Goal: Transaction & Acquisition: Download file/media

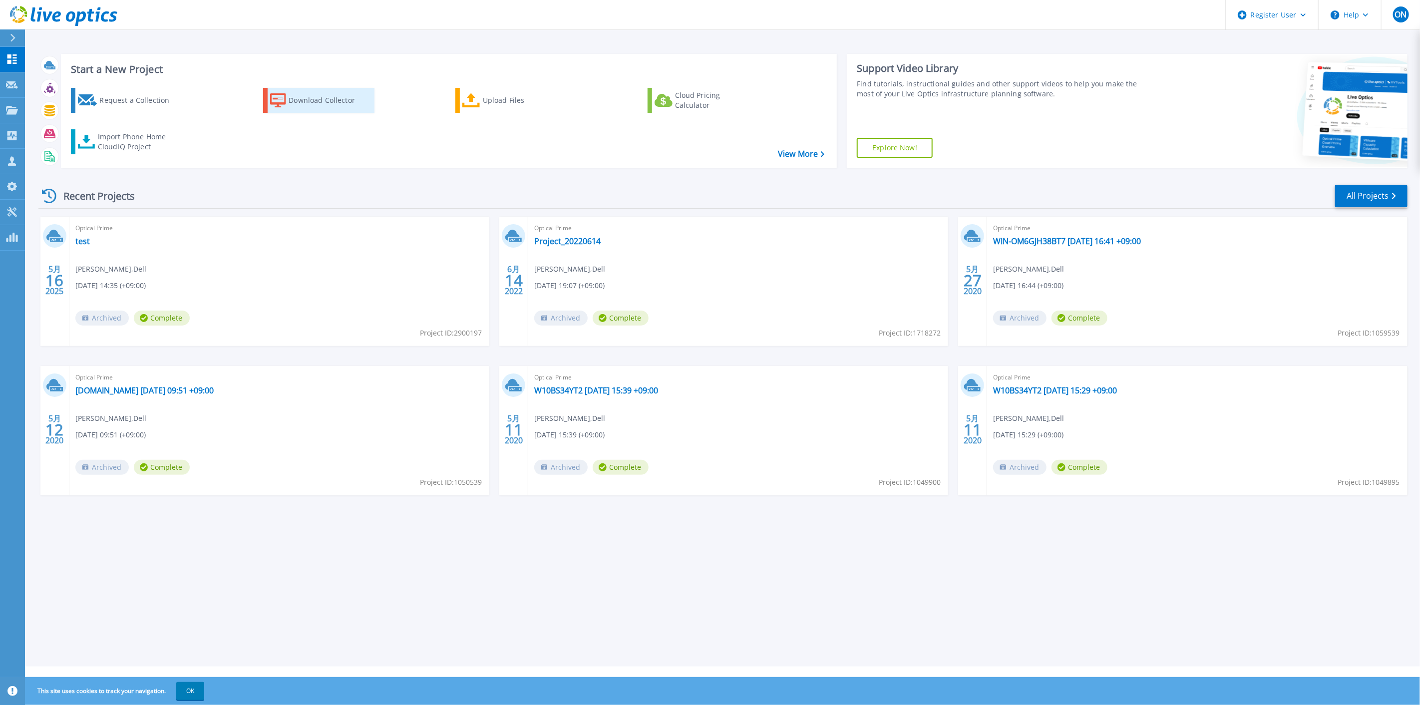
click at [313, 100] on div "Download Collector" at bounding box center [328, 100] width 80 height 20
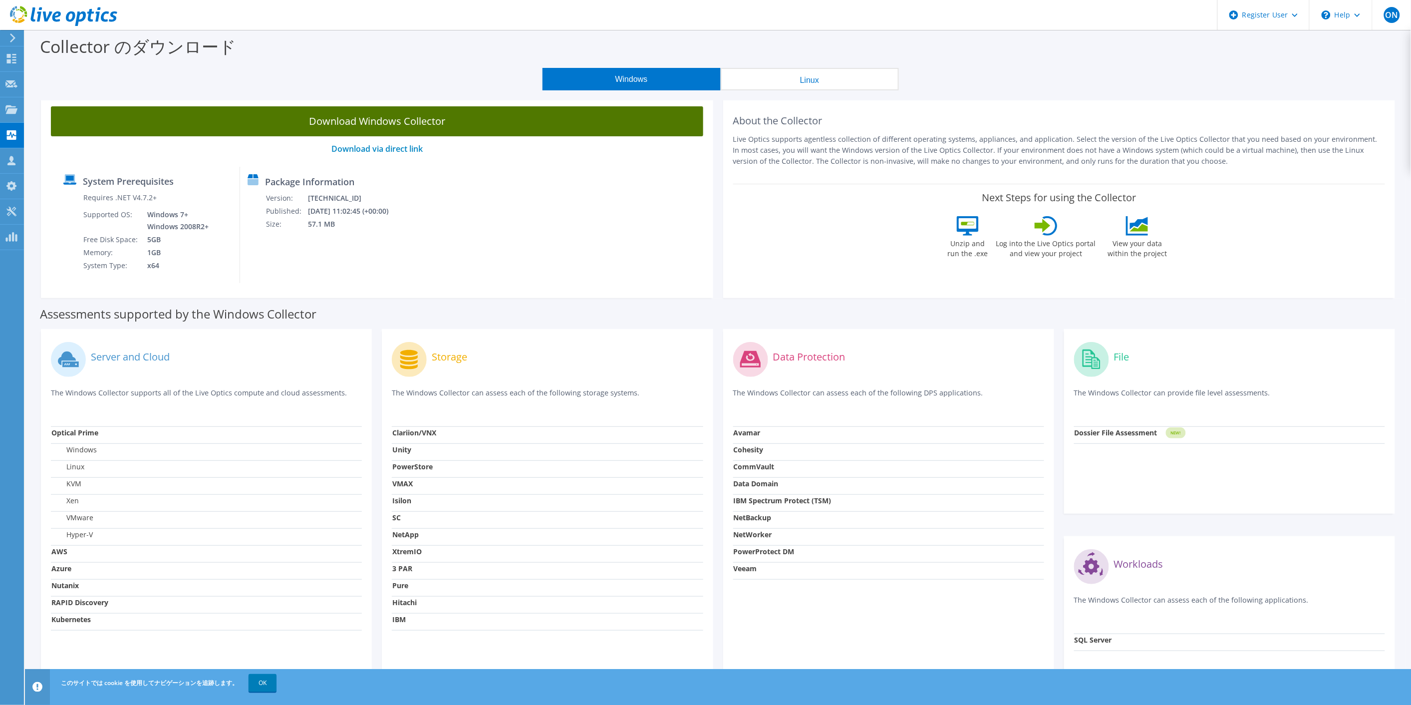
click at [398, 127] on link "Download Windows Collector" at bounding box center [377, 121] width 652 height 30
